Goal: Transaction & Acquisition: Purchase product/service

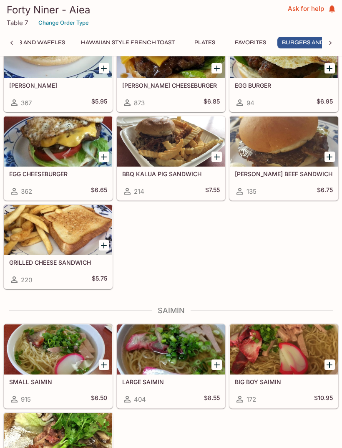
scroll to position [0, 350]
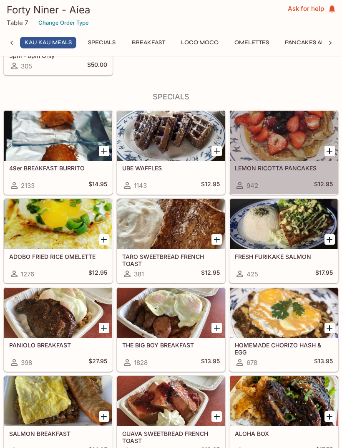
click at [76, 254] on h5 "ADOBO FRIED RICE OMELETTE" at bounding box center [58, 256] width 98 height 7
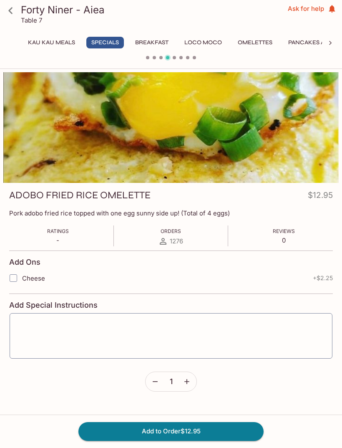
click at [294, 126] on div at bounding box center [170, 127] width 335 height 111
click at [292, 137] on div at bounding box center [170, 127] width 335 height 111
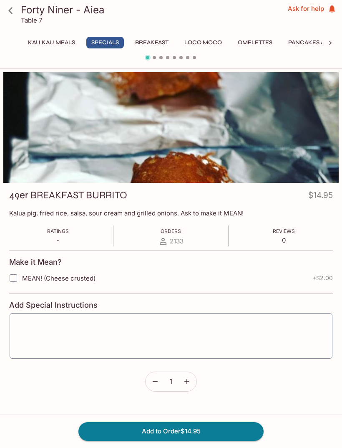
click at [287, 116] on div at bounding box center [170, 127] width 335 height 111
click at [308, 121] on div at bounding box center [170, 127] width 335 height 111
click at [327, 118] on div at bounding box center [170, 127] width 335 height 111
click at [313, 127] on div at bounding box center [170, 127] width 335 height 111
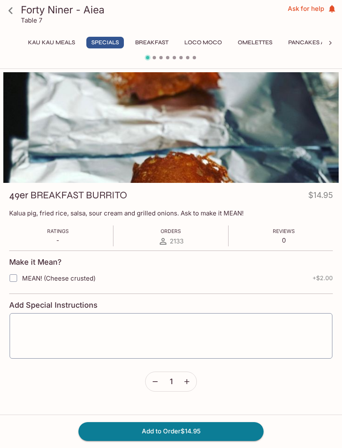
click at [316, 123] on div at bounding box center [170, 127] width 335 height 111
click at [19, 9] on link at bounding box center [10, 10] width 21 height 21
